Goal: Find specific page/section: Find specific page/section

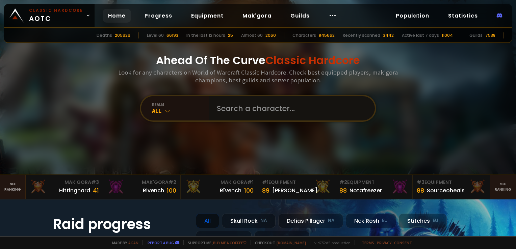
click at [224, 111] on input "text" at bounding box center [290, 108] width 154 height 24
type input "untaria"
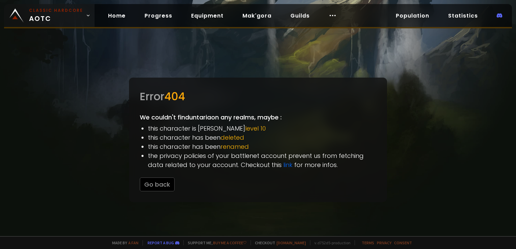
click at [55, 26] on link "Classic Hardcore AOTC" at bounding box center [49, 15] width 90 height 23
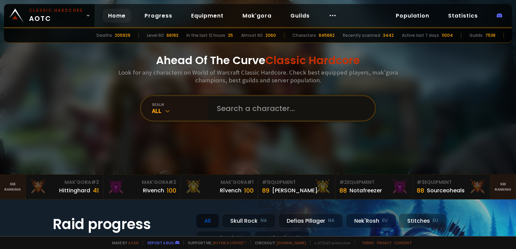
click at [233, 114] on input "text" at bounding box center [290, 108] width 154 height 24
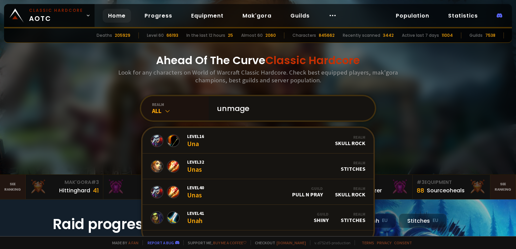
type input "unmaged"
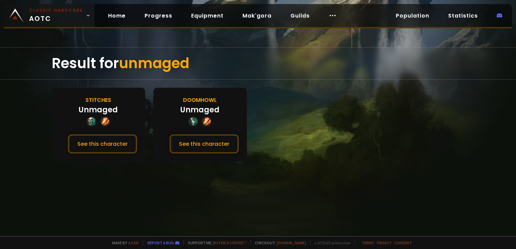
click at [71, 19] on span "Classic Hardcore AOTC" at bounding box center [56, 15] width 54 height 16
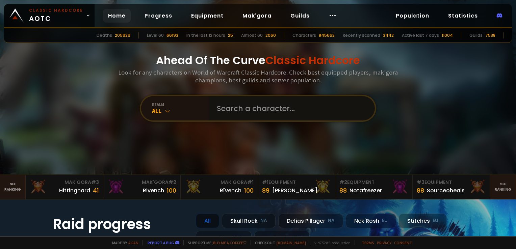
click at [230, 102] on input "text" at bounding box center [290, 108] width 154 height 24
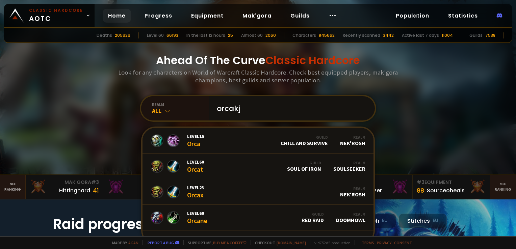
type input "orcakje"
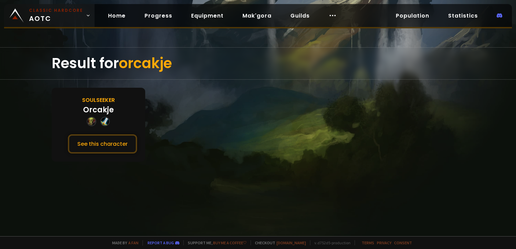
click at [69, 25] on body "Classic Hardcore AOTC Home Progress Equipment Mak'gora Guilds Population Statis…" at bounding box center [258, 124] width 516 height 249
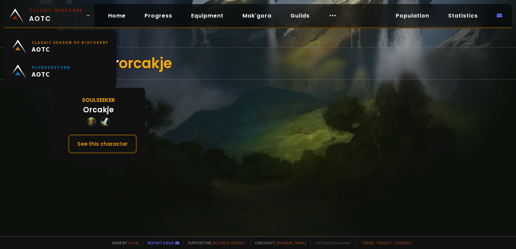
click at [60, 14] on span "Classic Hardcore AOTC" at bounding box center [56, 15] width 54 height 16
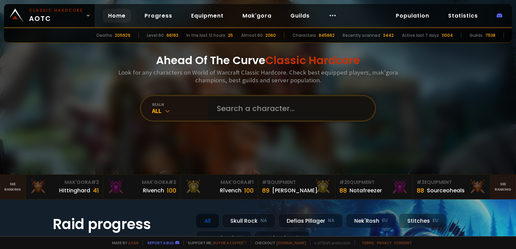
click at [247, 111] on input "text" at bounding box center [290, 108] width 154 height 24
type input "gersonson"
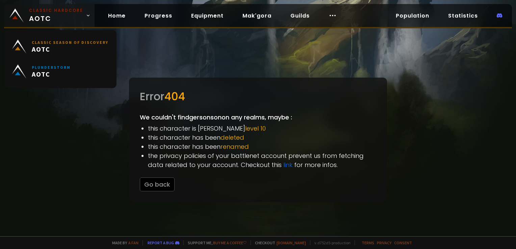
click at [59, 16] on span "Classic Hardcore AOTC" at bounding box center [56, 15] width 54 height 16
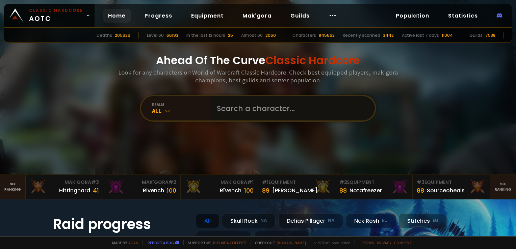
click at [229, 115] on input "text" at bounding box center [290, 108] width 154 height 24
type input "shamanzan"
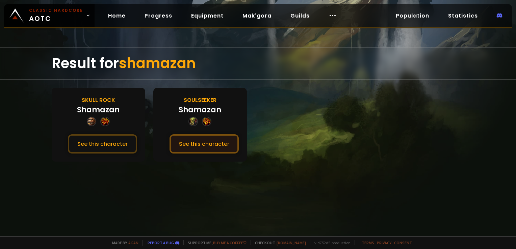
click at [227, 142] on button "See this character" at bounding box center [203, 143] width 69 height 19
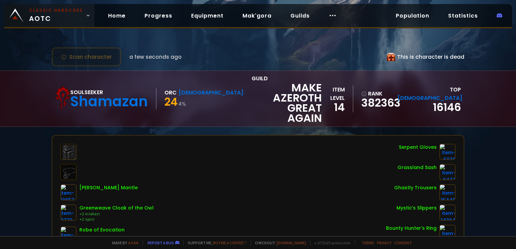
click at [49, 16] on span "Classic Hardcore AOTC" at bounding box center [56, 15] width 54 height 16
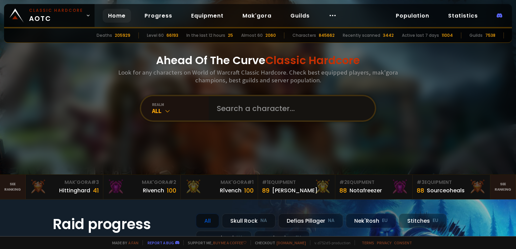
click at [220, 109] on input "text" at bounding box center [290, 108] width 154 height 24
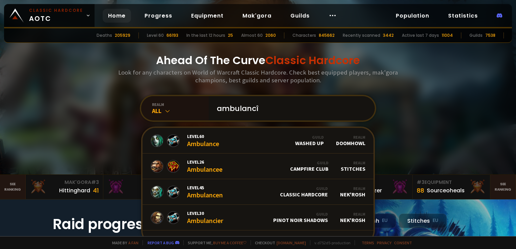
type input "ambulancîa"
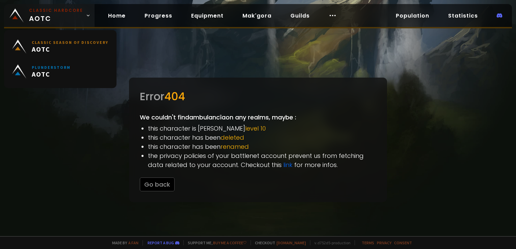
click at [55, 13] on small "Classic Hardcore" at bounding box center [56, 10] width 54 height 6
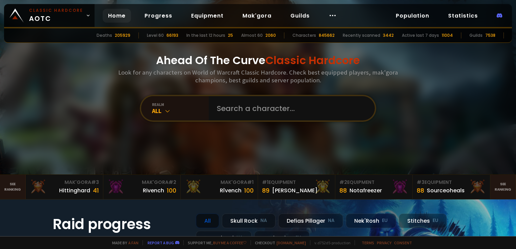
click at [244, 96] on div "realm All" at bounding box center [258, 108] width 236 height 27
click at [248, 102] on input "text" at bounding box center [290, 108] width 154 height 24
type input "lilihc"
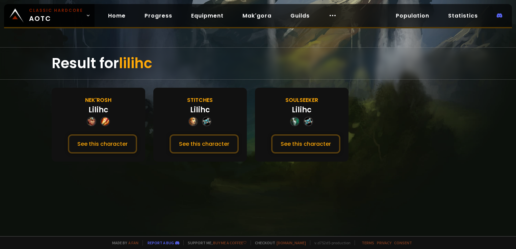
click at [303, 132] on div "Soulseeker Lilihc See this character" at bounding box center [301, 125] width 93 height 74
click at [304, 136] on button "See this character" at bounding box center [305, 143] width 69 height 19
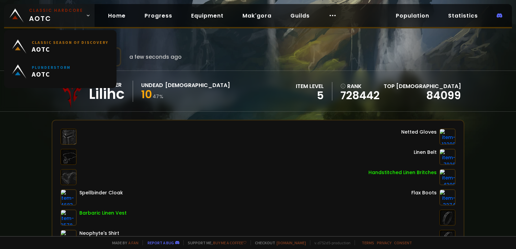
click at [67, 14] on span "Classic Hardcore AOTC" at bounding box center [56, 15] width 54 height 16
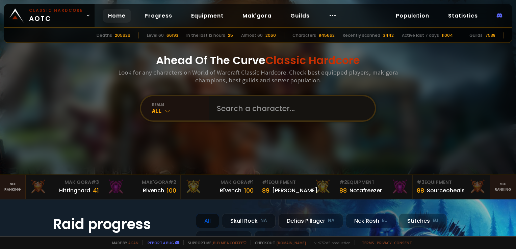
click at [261, 109] on input "text" at bounding box center [290, 108] width 154 height 24
type input "agr"
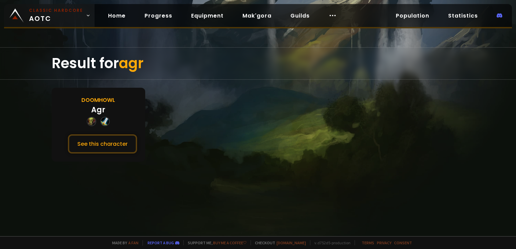
click at [53, 9] on small "Classic Hardcore" at bounding box center [56, 10] width 54 height 6
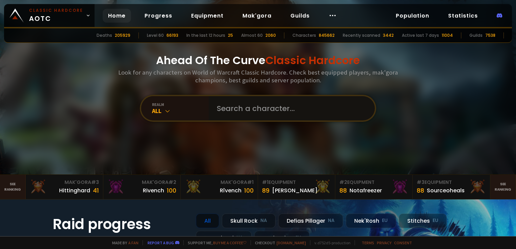
click at [225, 108] on input "text" at bounding box center [290, 108] width 154 height 24
type input "deseroth"
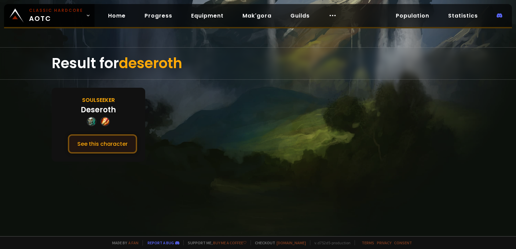
click at [115, 145] on button "See this character" at bounding box center [102, 143] width 69 height 19
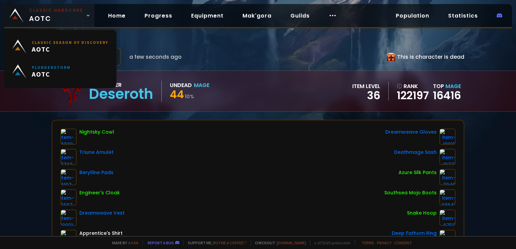
click at [61, 7] on link "Classic Hardcore AOTC" at bounding box center [49, 15] width 90 height 23
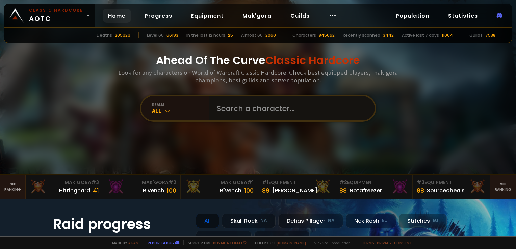
click at [236, 105] on input "text" at bounding box center [290, 108] width 154 height 24
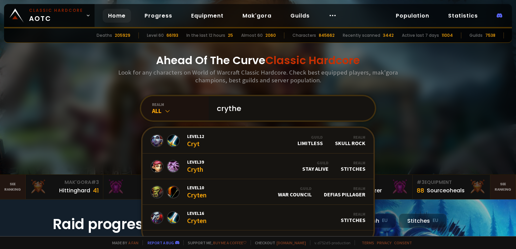
type input "crythek"
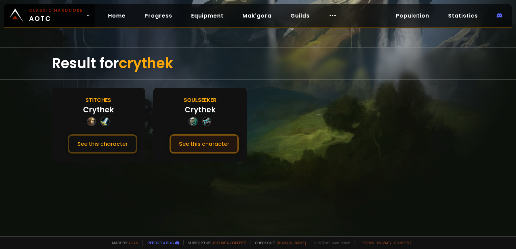
click at [212, 139] on button "See this character" at bounding box center [203, 143] width 69 height 19
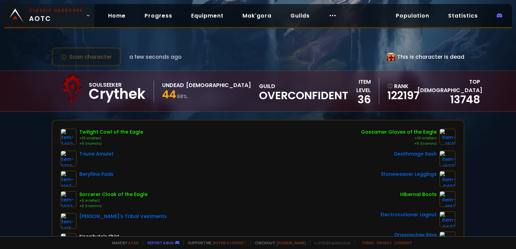
click at [46, 14] on span "Classic Hardcore AOTC" at bounding box center [56, 15] width 54 height 16
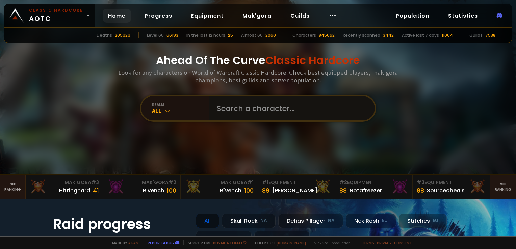
click at [285, 110] on input "text" at bounding box center [290, 108] width 154 height 24
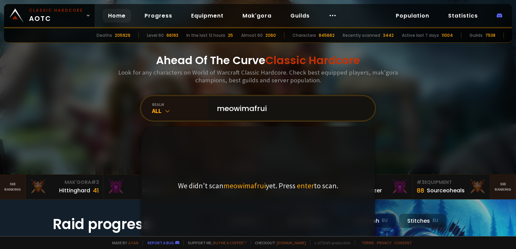
type input "meowimafruit"
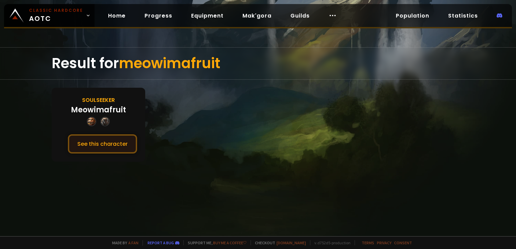
click at [103, 143] on button "See this character" at bounding box center [102, 143] width 69 height 19
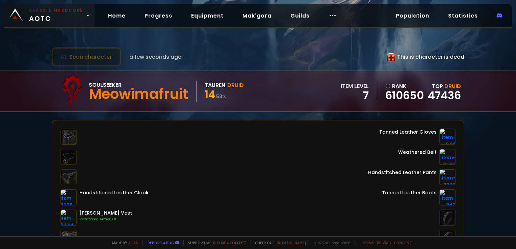
click at [70, 17] on span "Classic Hardcore AOTC" at bounding box center [56, 15] width 54 height 16
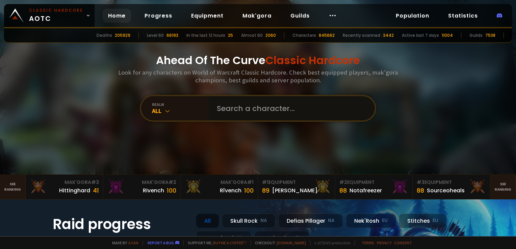
click at [231, 103] on input "text" at bounding box center [290, 108] width 154 height 24
type input "okzze"
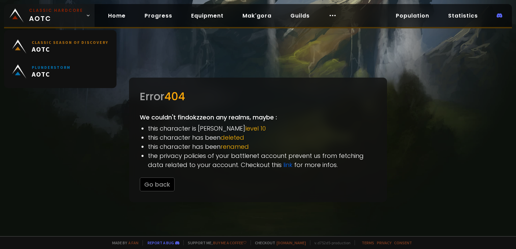
click at [51, 16] on span "Classic Hardcore AOTC" at bounding box center [56, 15] width 54 height 16
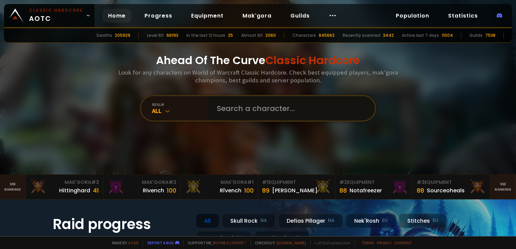
click at [256, 114] on input "text" at bounding box center [290, 108] width 154 height 24
type input "momodoctor"
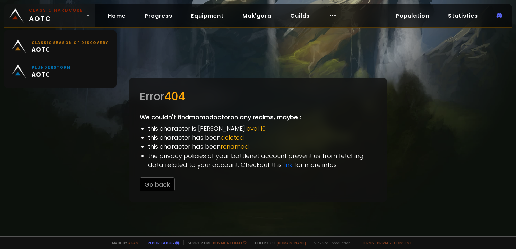
click at [62, 20] on span "Classic Hardcore AOTC" at bounding box center [56, 15] width 54 height 16
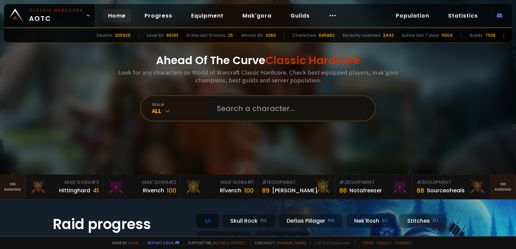
click at [254, 108] on input "text" at bounding box center [290, 108] width 154 height 24
type input "urfire"
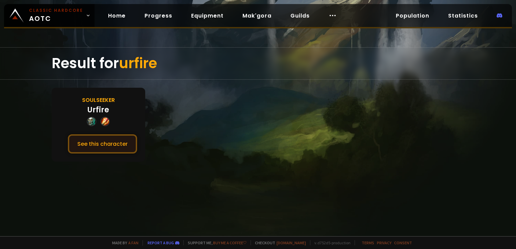
click at [127, 147] on button "See this character" at bounding box center [102, 143] width 69 height 19
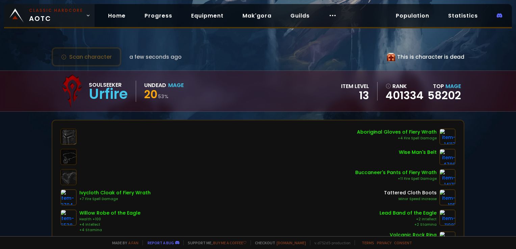
click at [50, 12] on small "Classic Hardcore" at bounding box center [56, 10] width 54 height 6
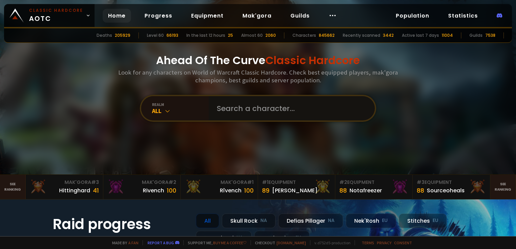
click at [266, 117] on input "text" at bounding box center [290, 108] width 154 height 24
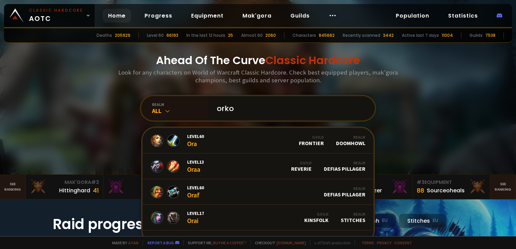
type input "orkor"
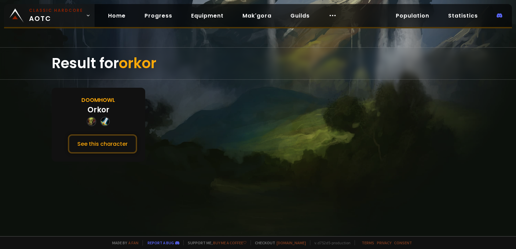
click at [77, 15] on span "Classic Hardcore AOTC" at bounding box center [56, 15] width 54 height 16
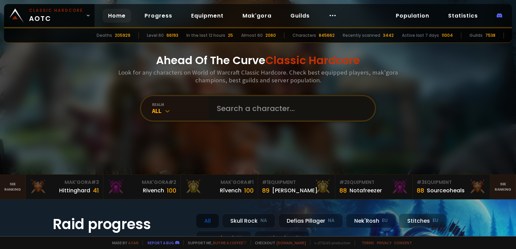
click at [280, 120] on input "text" at bounding box center [290, 108] width 154 height 24
type input "metalheart"
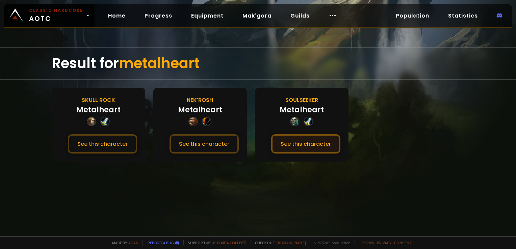
click at [314, 140] on button "See this character" at bounding box center [305, 143] width 69 height 19
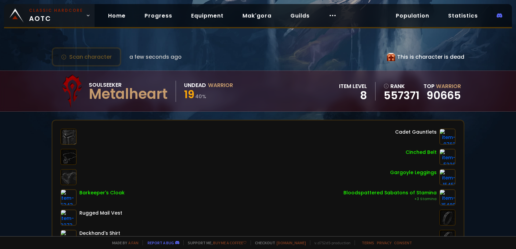
click at [65, 23] on span "Classic Hardcore AOTC" at bounding box center [56, 15] width 54 height 16
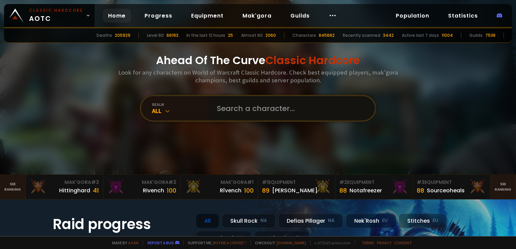
click at [246, 118] on input "text" at bounding box center [290, 108] width 154 height 24
type input "lesalek"
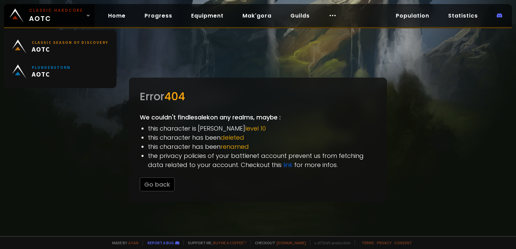
drag, startPoint x: 50, startPoint y: 24, endPoint x: 60, endPoint y: 27, distance: 10.8
click at [50, 24] on link "Classic Hardcore AOTC" at bounding box center [49, 15] width 90 height 23
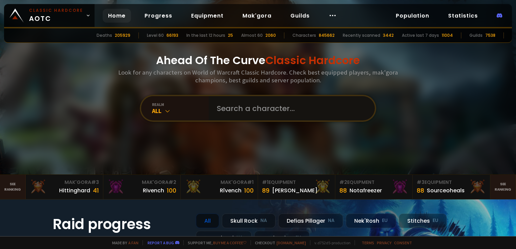
click at [244, 109] on input "text" at bounding box center [290, 108] width 154 height 24
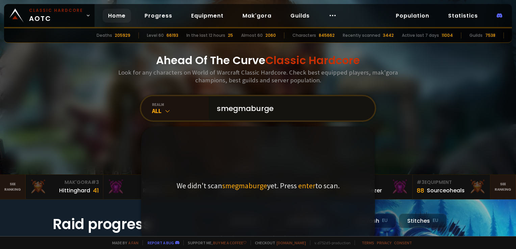
type input "smegmaburger"
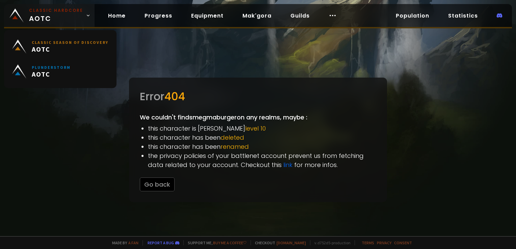
drag, startPoint x: 42, startPoint y: 15, endPoint x: 54, endPoint y: 21, distance: 13.3
click at [42, 15] on span "Classic Hardcore AOTC" at bounding box center [56, 15] width 54 height 16
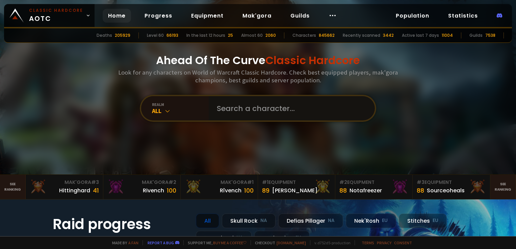
click at [217, 109] on input "text" at bounding box center [290, 108] width 154 height 24
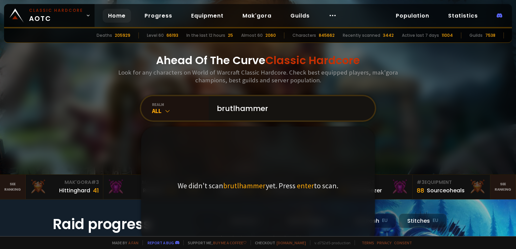
click at [229, 109] on input "brutlhammer" at bounding box center [290, 108] width 154 height 24
type input "brutalhammer"
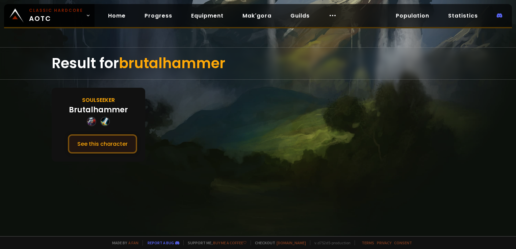
click at [122, 134] on button "See this character" at bounding box center [102, 143] width 69 height 19
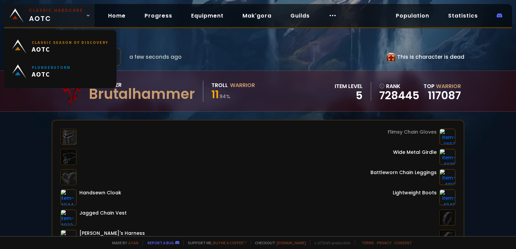
click at [45, 9] on small "Classic Hardcore" at bounding box center [56, 10] width 54 height 6
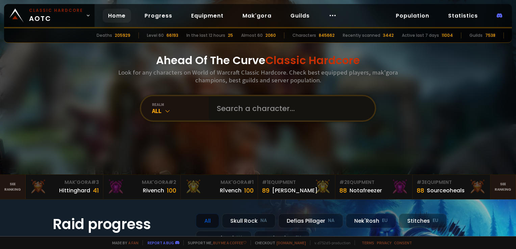
click at [241, 105] on input "text" at bounding box center [290, 108] width 154 height 24
type input "druello"
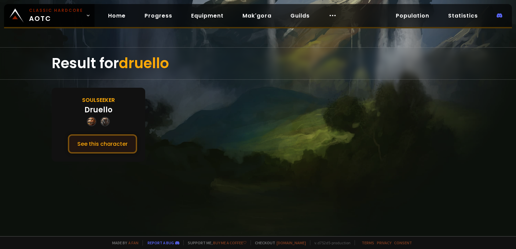
click at [117, 145] on button "See this character" at bounding box center [102, 143] width 69 height 19
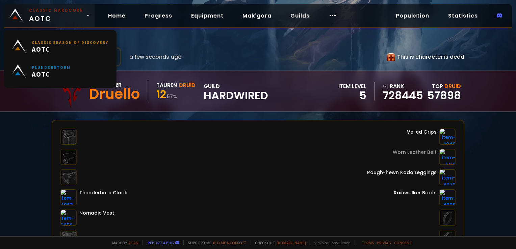
click at [72, 16] on span "Classic Hardcore AOTC" at bounding box center [56, 15] width 54 height 16
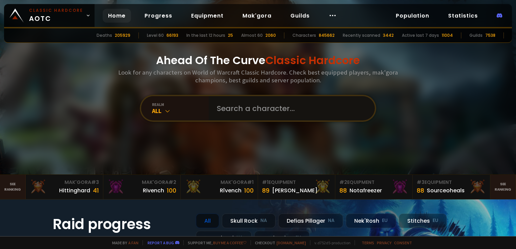
click at [261, 111] on input "text" at bounding box center [290, 108] width 154 height 24
type input "sadilnikad"
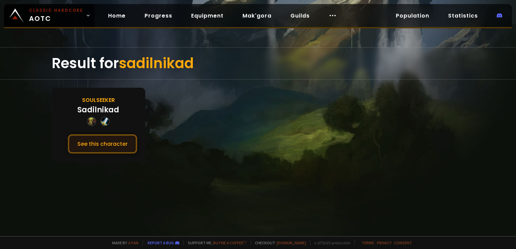
click at [117, 134] on button "See this character" at bounding box center [102, 143] width 69 height 19
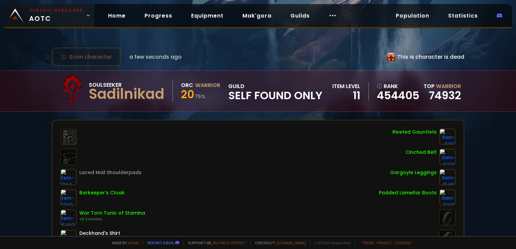
click at [59, 23] on span "Classic Hardcore AOTC" at bounding box center [56, 15] width 54 height 16
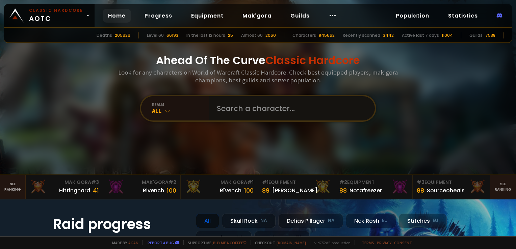
click at [224, 112] on input "text" at bounding box center [290, 108] width 154 height 24
type input "eepier"
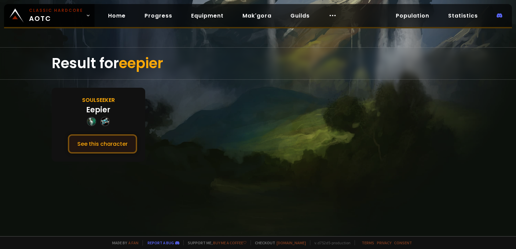
click at [112, 136] on button "See this character" at bounding box center [102, 143] width 69 height 19
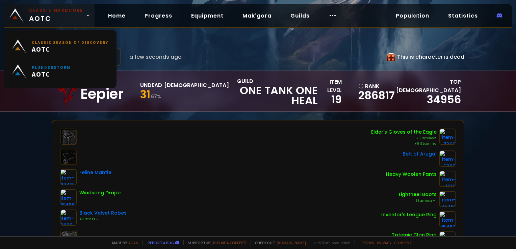
click at [69, 16] on span "Classic Hardcore AOTC" at bounding box center [56, 15] width 54 height 16
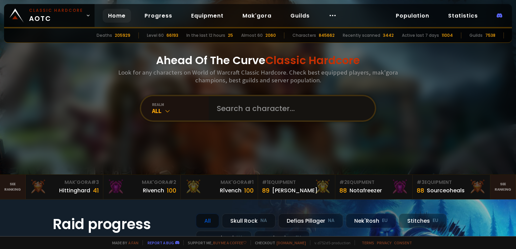
click at [267, 105] on input "text" at bounding box center [290, 108] width 154 height 24
type input "chadhunt"
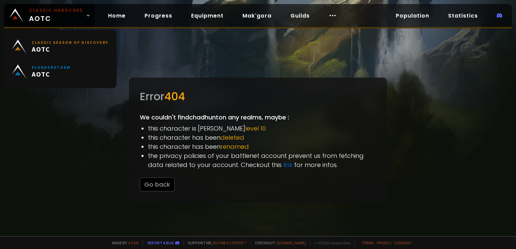
drag, startPoint x: 50, startPoint y: 13, endPoint x: 88, endPoint y: 30, distance: 42.0
click at [50, 13] on small "Classic Hardcore" at bounding box center [56, 10] width 54 height 6
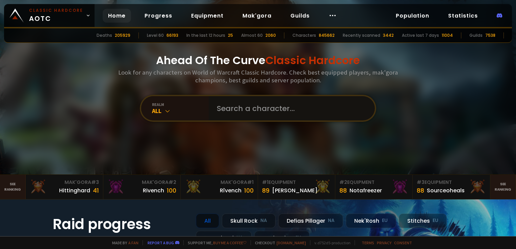
click at [224, 105] on input "text" at bounding box center [290, 108] width 154 height 24
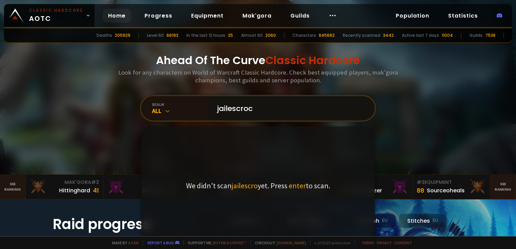
type input "jailescrocs"
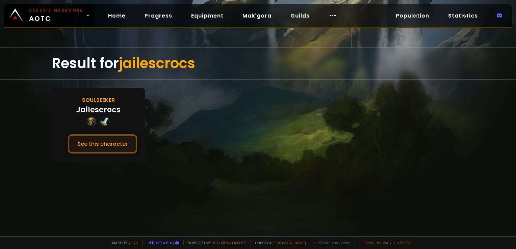
click at [113, 141] on button "See this character" at bounding box center [102, 143] width 69 height 19
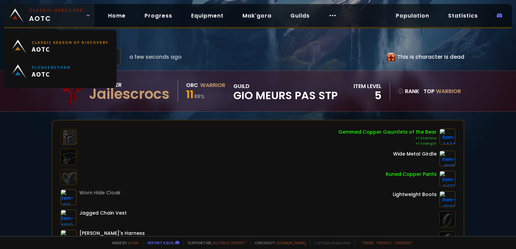
click at [75, 17] on span "Classic Hardcore AOTC" at bounding box center [56, 15] width 54 height 16
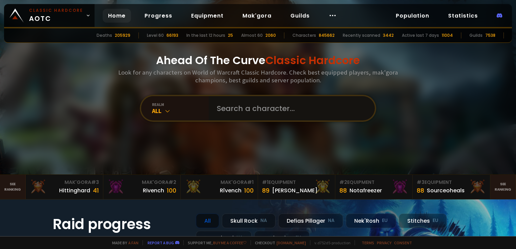
click at [258, 113] on input "text" at bounding box center [290, 108] width 154 height 24
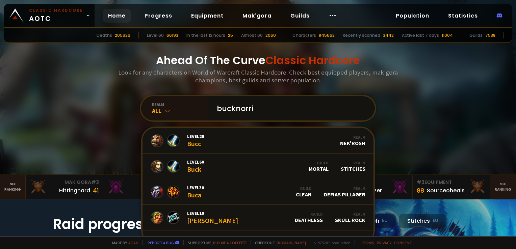
type input "bucknorris"
